Goal: Entertainment & Leisure: Consume media (video, audio)

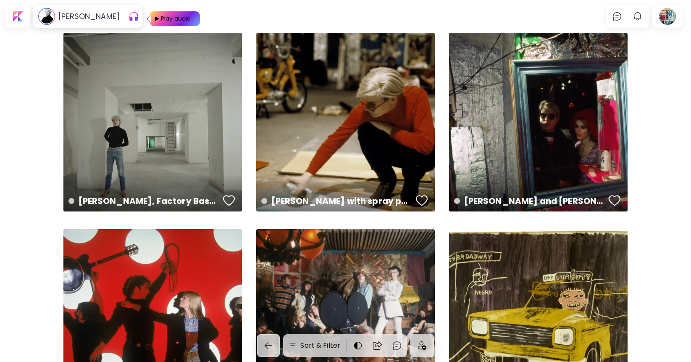
click at [150, 20] on img at bounding box center [155, 18] width 11 height 15
click at [130, 18] on img "button" at bounding box center [135, 16] width 10 height 10
drag, startPoint x: 137, startPoint y: 18, endPoint x: 171, endPoint y: 16, distance: 33.6
click at [171, 16] on div "00:13" at bounding box center [179, 16] width 101 height 13
click at [204, 16] on img "button" at bounding box center [209, 16] width 10 height 10
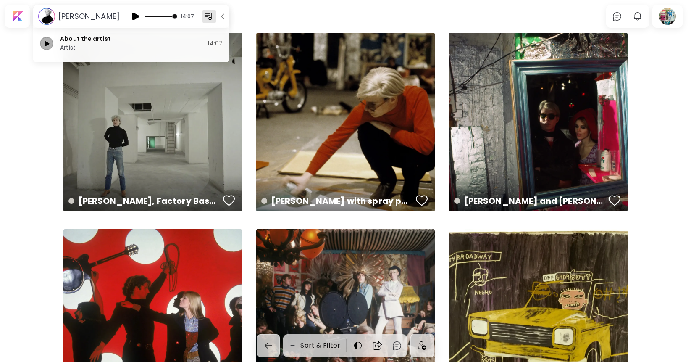
click at [47, 44] on img "button" at bounding box center [46, 43] width 13 height 13
click at [145, 16] on span at bounding box center [146, 17] width 2 height 2
click at [145, 16] on span at bounding box center [158, 17] width 27 height 2
click at [129, 16] on button "button" at bounding box center [135, 16] width 13 height 13
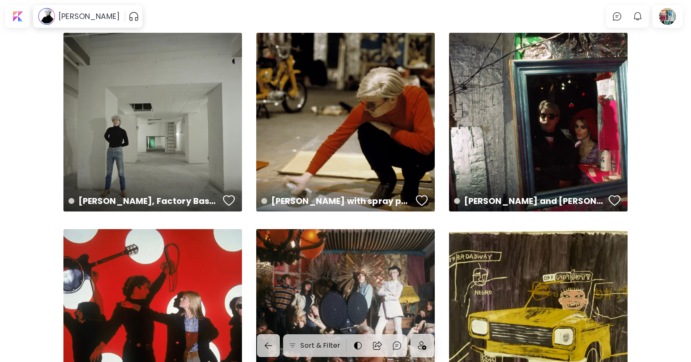
click at [129, 18] on img "button" at bounding box center [134, 16] width 11 height 13
click at [130, 19] on img "button" at bounding box center [135, 16] width 10 height 10
click at [204, 18] on img "button" at bounding box center [209, 16] width 10 height 10
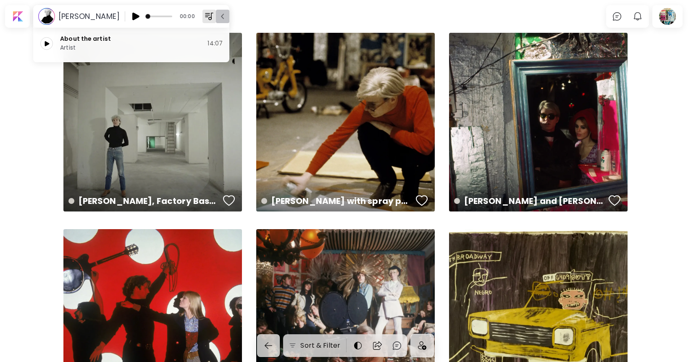
click at [218, 16] on img "button" at bounding box center [222, 16] width 8 height 8
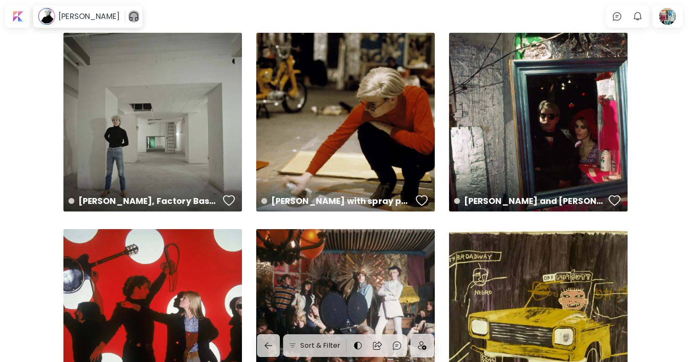
click at [129, 16] on img "button" at bounding box center [134, 16] width 11 height 13
click at [130, 18] on img "button" at bounding box center [135, 16] width 10 height 10
click at [130, 17] on img "button" at bounding box center [135, 16] width 10 height 10
click at [158, 17] on span at bounding box center [158, 16] width 27 height 13
click at [171, 17] on span at bounding box center [173, 16] width 5 height 5
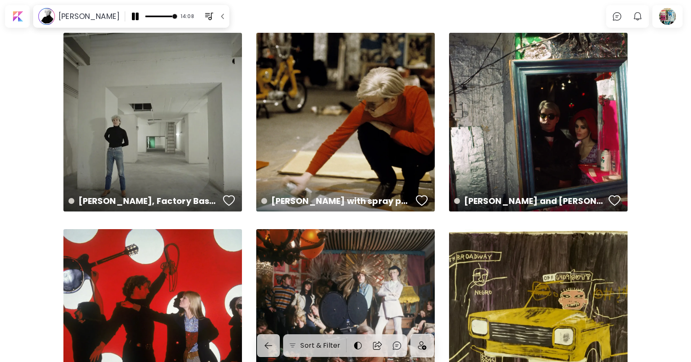
click at [130, 17] on img "button" at bounding box center [135, 16] width 10 height 10
